Goal: Navigation & Orientation: Find specific page/section

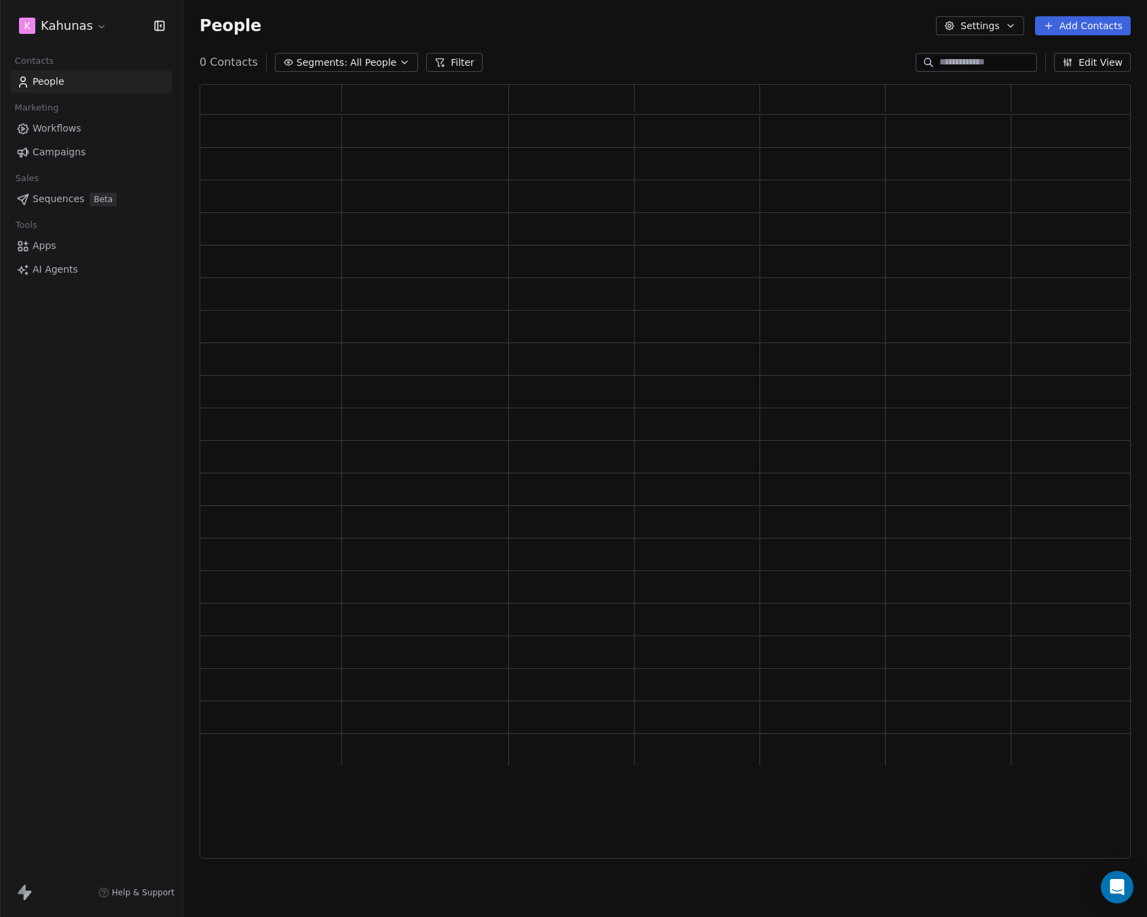
scroll to position [765, 921]
click at [85, 30] on html "K Kahunas Contacts People Marketing Workflows Campaigns Sales Pipelines Sequenc…" at bounding box center [573, 458] width 1147 height 917
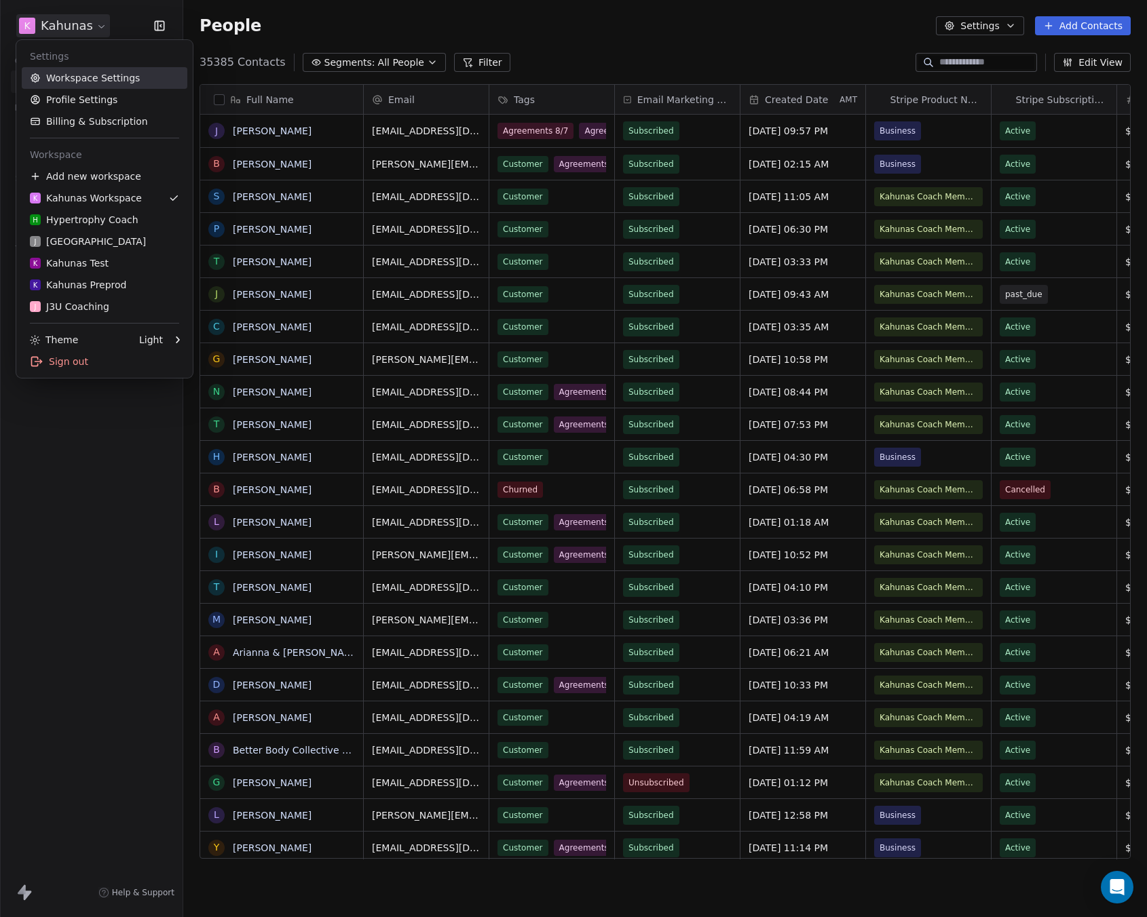
scroll to position [797, 953]
click at [96, 245] on div "J J3 University" at bounding box center [88, 242] width 116 height 14
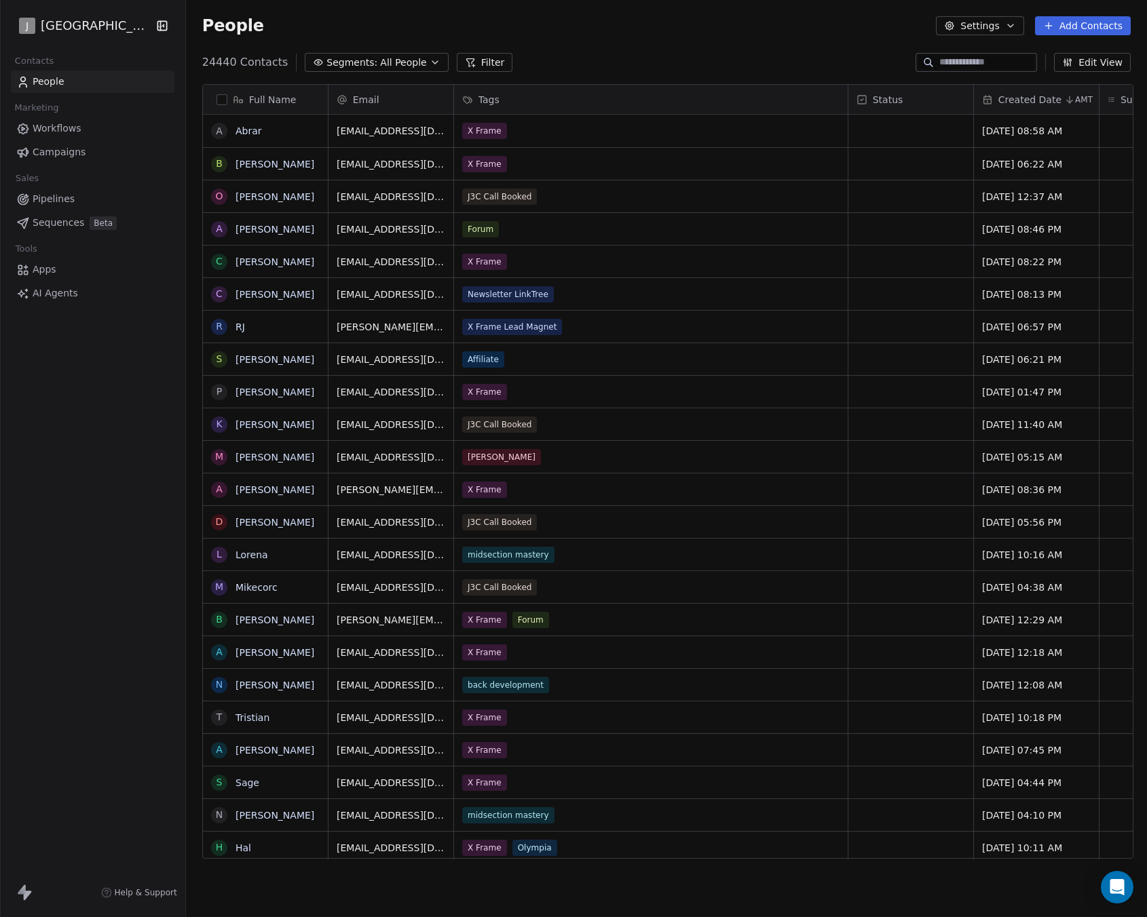
scroll to position [797, 953]
click at [77, 131] on span "Workflows" at bounding box center [57, 128] width 49 height 14
